Goal: Navigation & Orientation: Go to known website

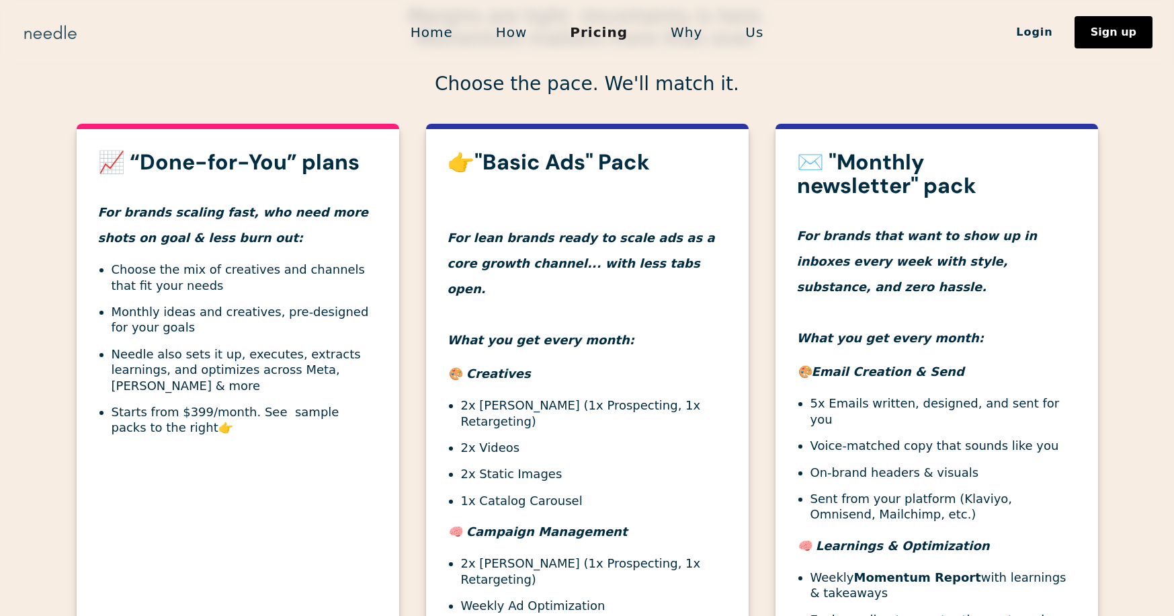
click at [60, 32] on img "home" at bounding box center [51, 33] width 58 height 22
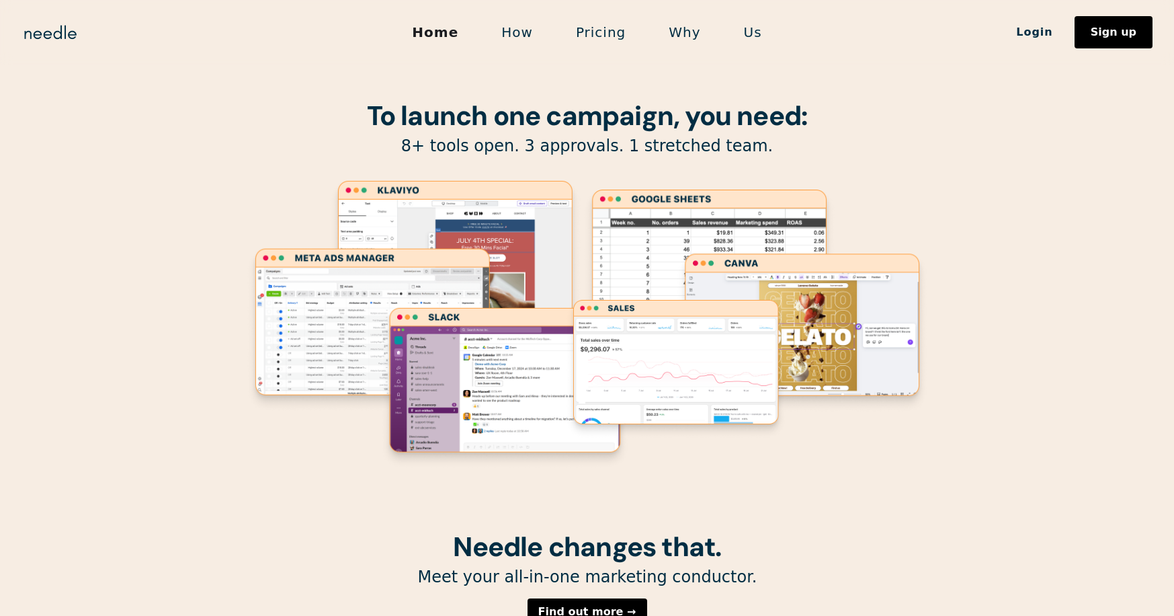
click at [198, 88] on section "To launch one campaign, you need: 8+ tools open. 3 approvals. 1 stretched team." at bounding box center [587, 266] width 1174 height 532
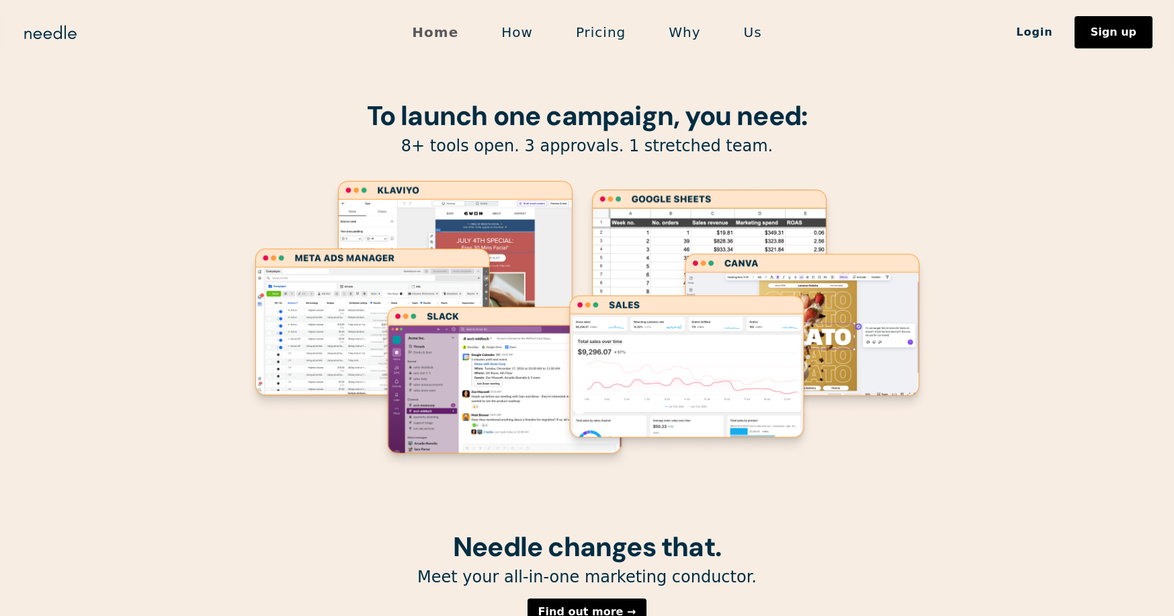
click at [453, 37] on link "Home" at bounding box center [434, 32] width 89 height 28
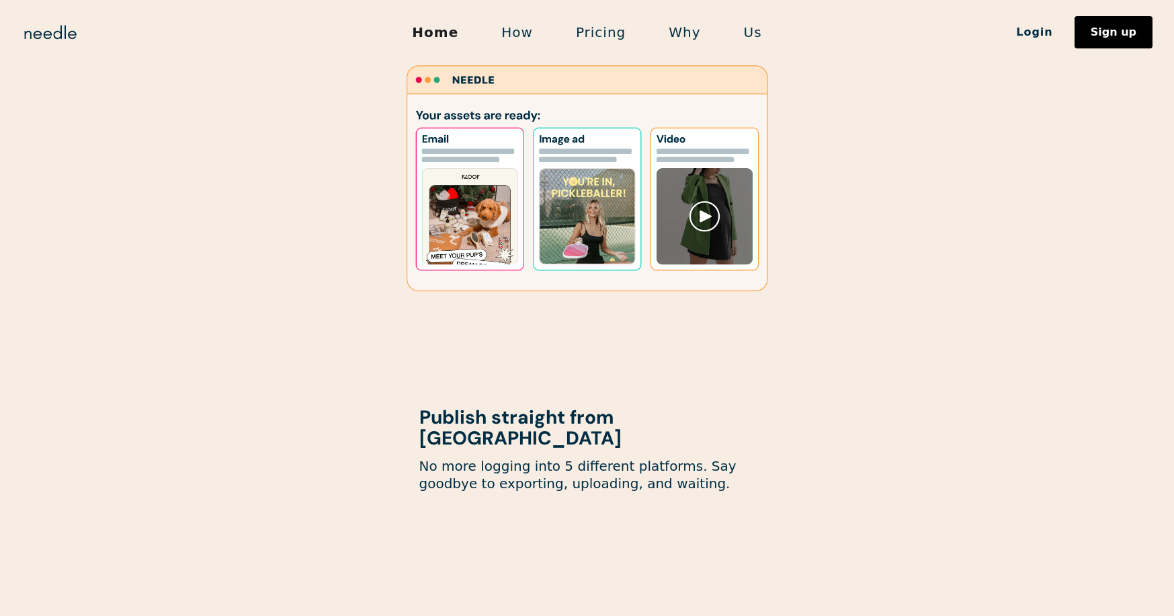
scroll to position [562, 0]
